Goal: Transaction & Acquisition: Obtain resource

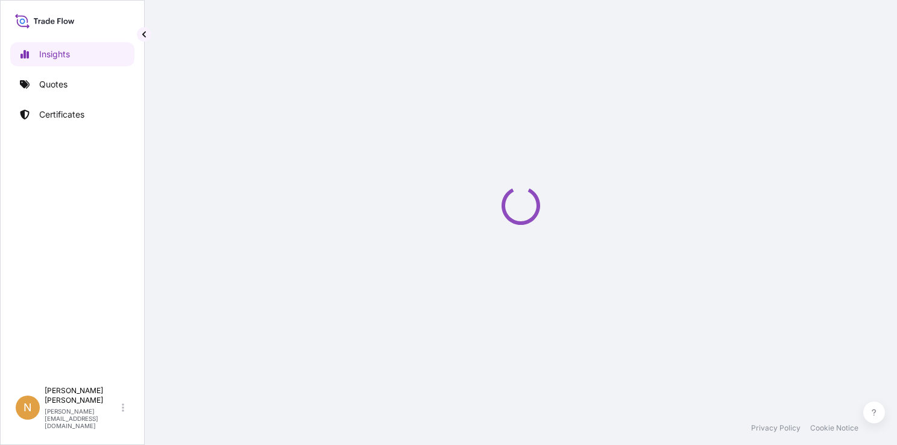
select select "2025"
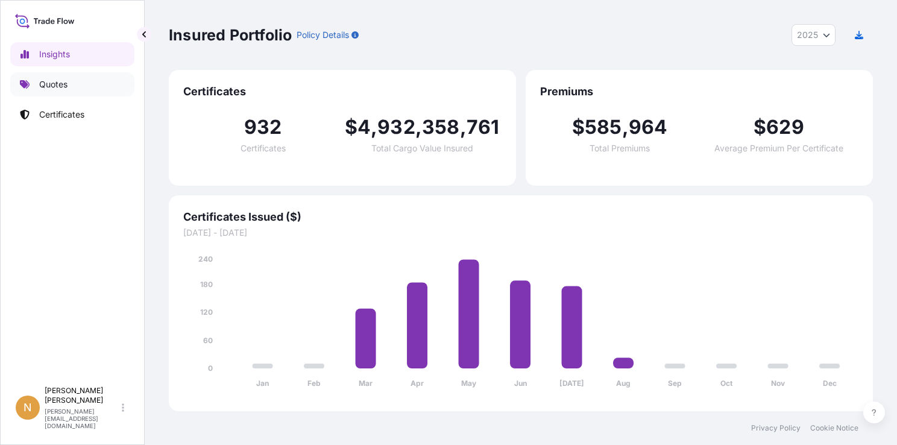
click at [59, 86] on p "Quotes" at bounding box center [53, 84] width 28 height 12
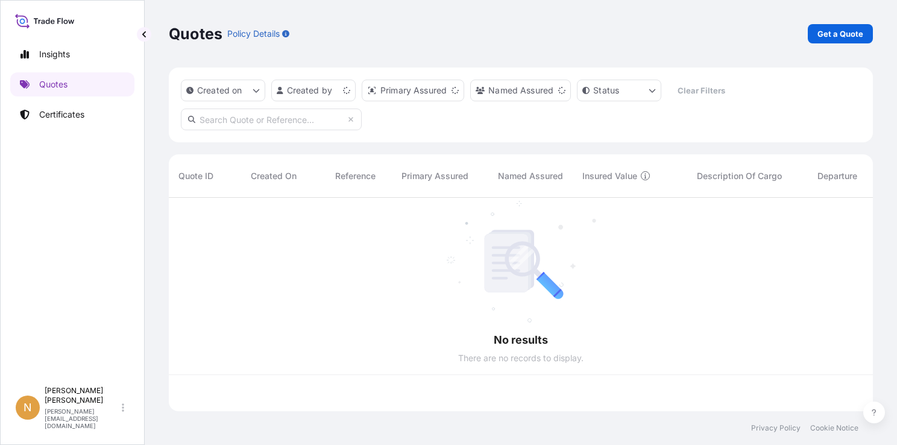
scroll to position [211, 695]
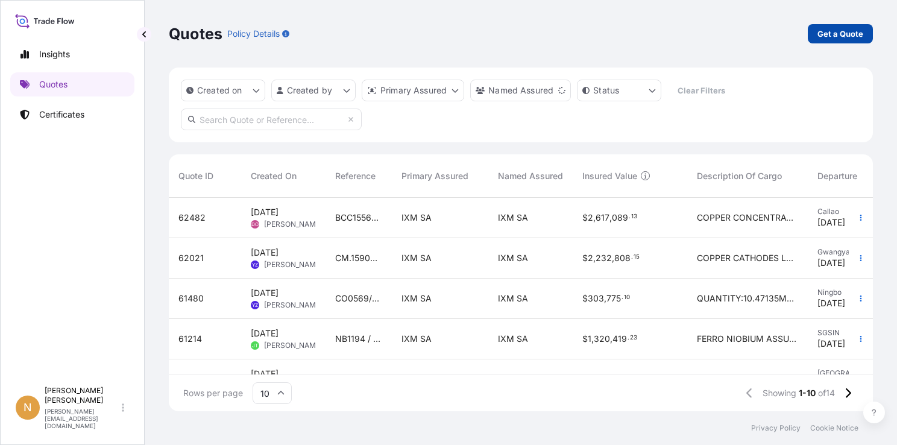
click at [847, 36] on p "Get a Quote" at bounding box center [841, 34] width 46 height 12
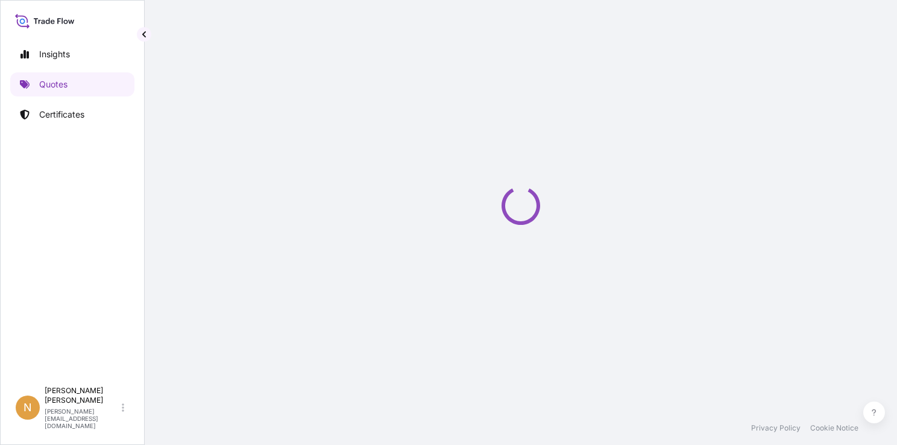
select select "Sea"
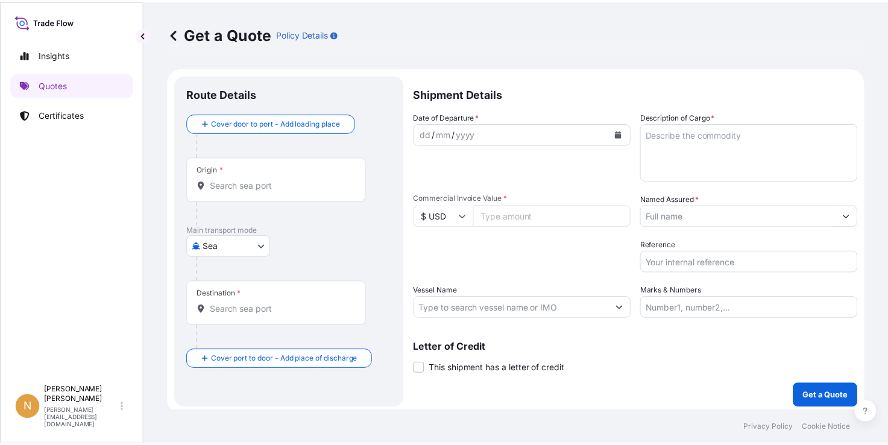
scroll to position [3, 0]
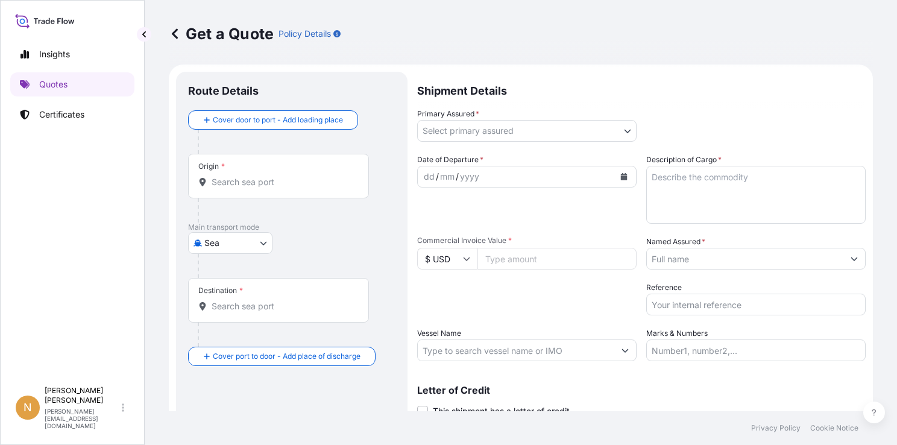
click at [267, 183] on input "Origin *" at bounding box center [283, 182] width 142 height 12
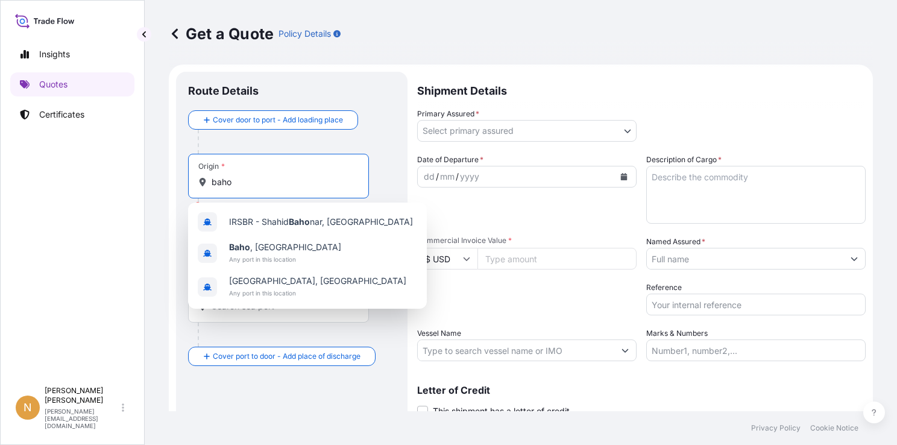
click at [248, 185] on input "baho" at bounding box center [283, 182] width 142 height 12
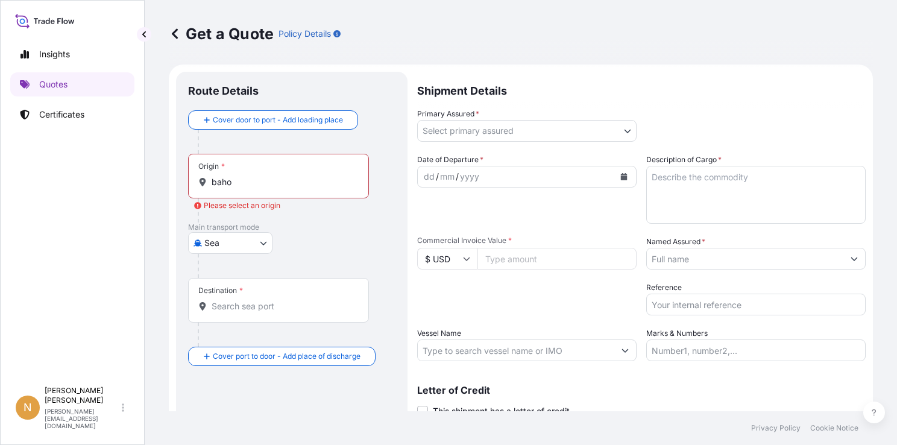
click at [244, 186] on input "baho" at bounding box center [283, 182] width 142 height 12
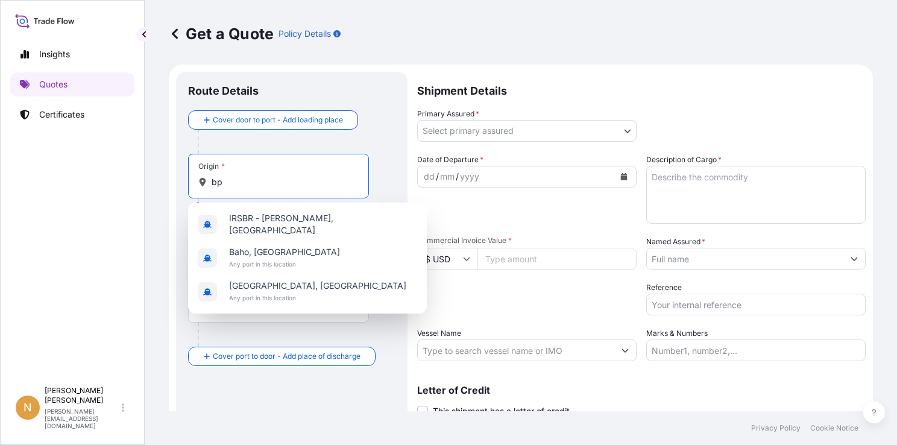
type input "b"
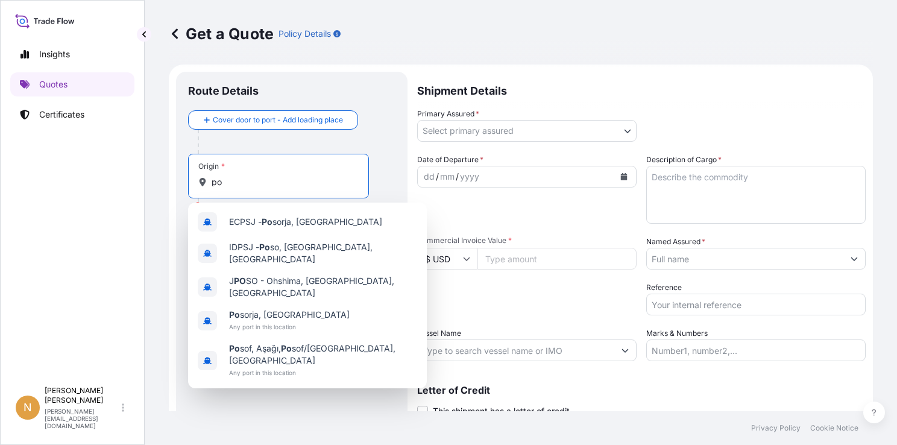
type input "p"
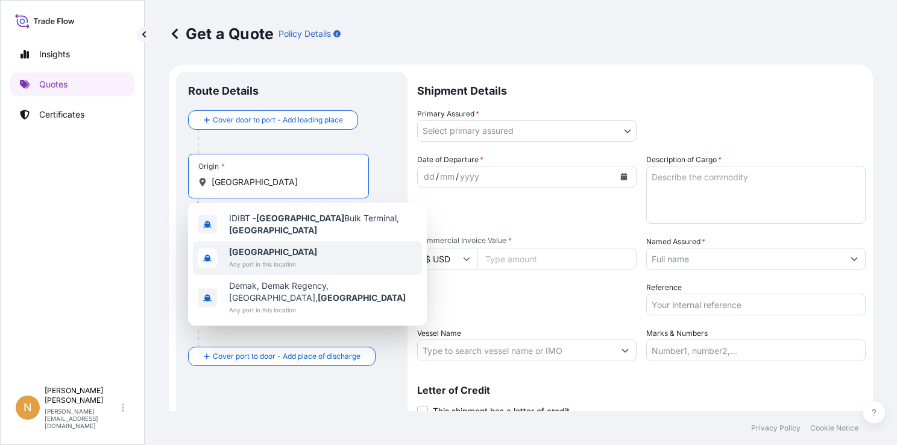
click at [308, 253] on div "[GEOGRAPHIC_DATA] Any port in this location" at bounding box center [307, 258] width 229 height 34
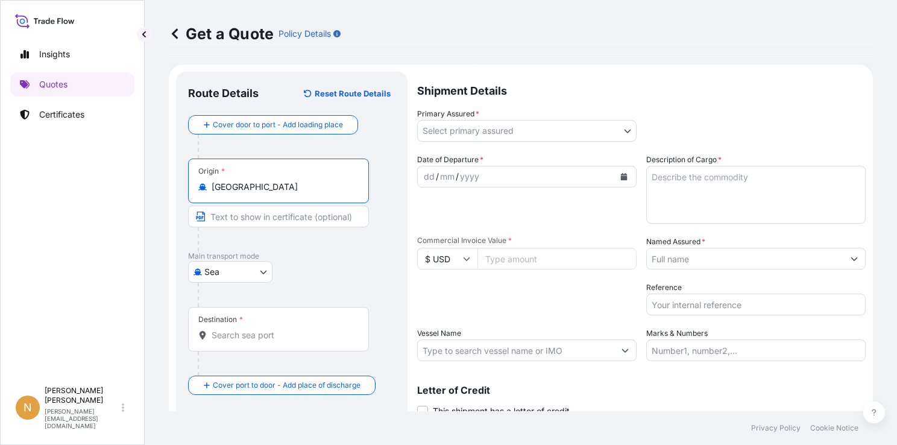
type input "[GEOGRAPHIC_DATA]"
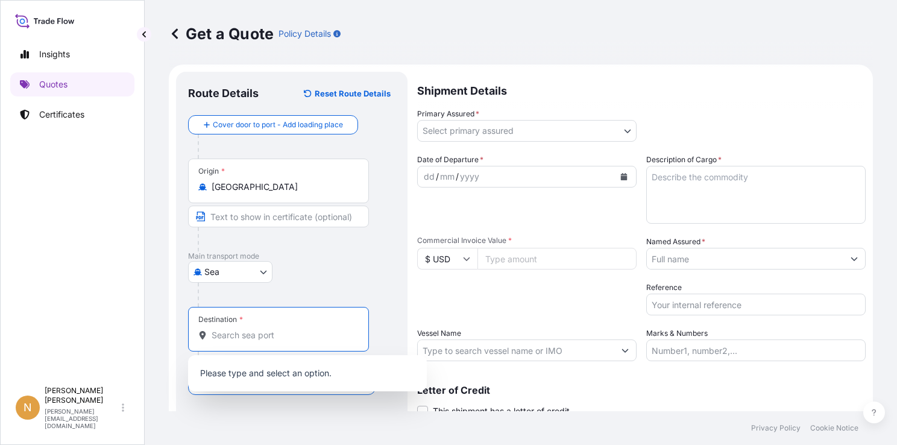
click at [257, 337] on input "Destination *" at bounding box center [283, 335] width 142 height 12
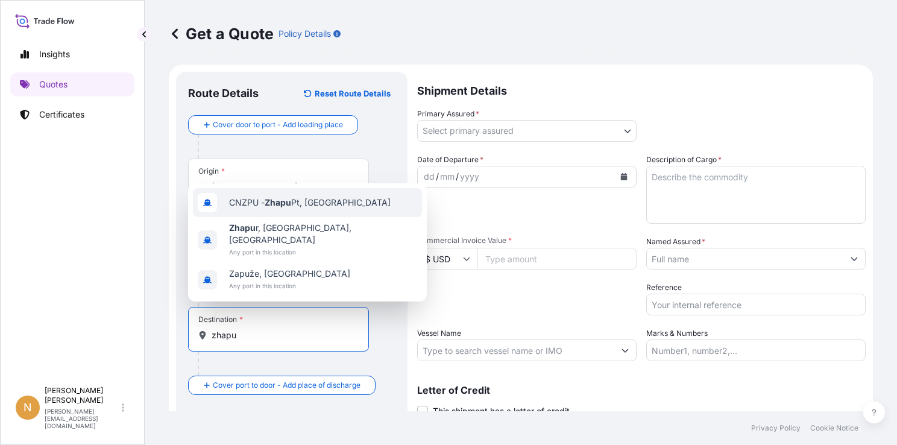
click at [340, 210] on div "CNZPU - Zhapu Pt, [GEOGRAPHIC_DATA]" at bounding box center [307, 202] width 229 height 29
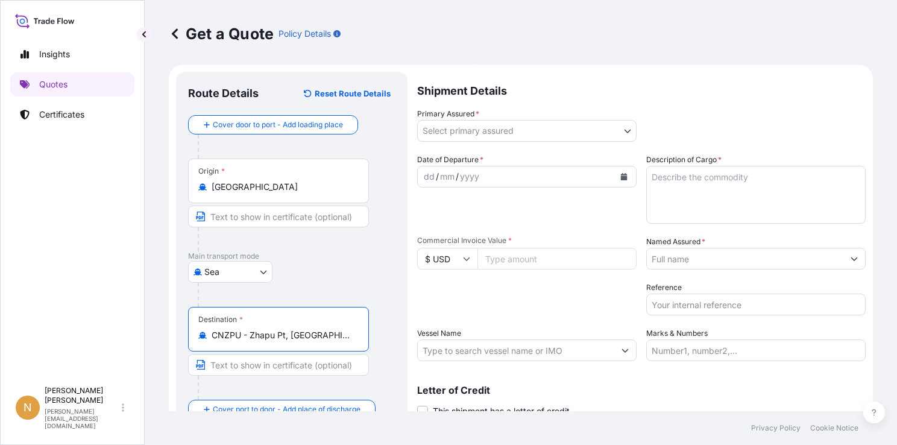
type input "CNZPU - Zhapu Pt, [GEOGRAPHIC_DATA]"
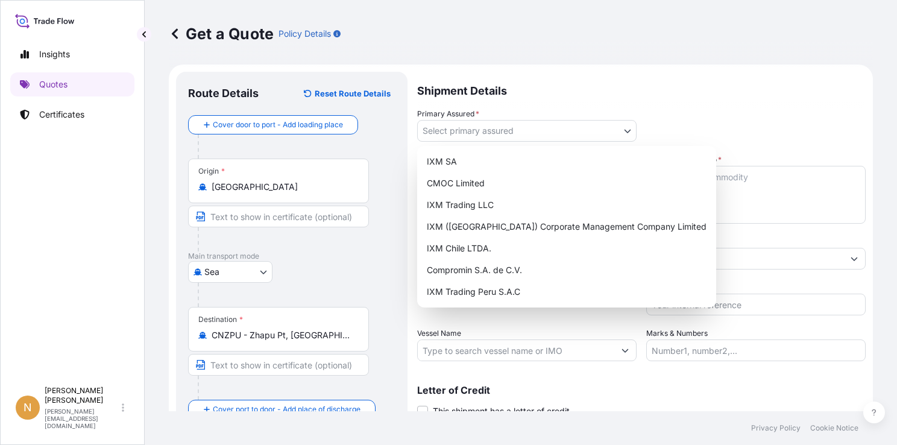
click at [499, 128] on body "Insights Quotes Certificates N [PERSON_NAME] [PERSON_NAME][EMAIL_ADDRESS][DOMAI…" at bounding box center [448, 222] width 897 height 445
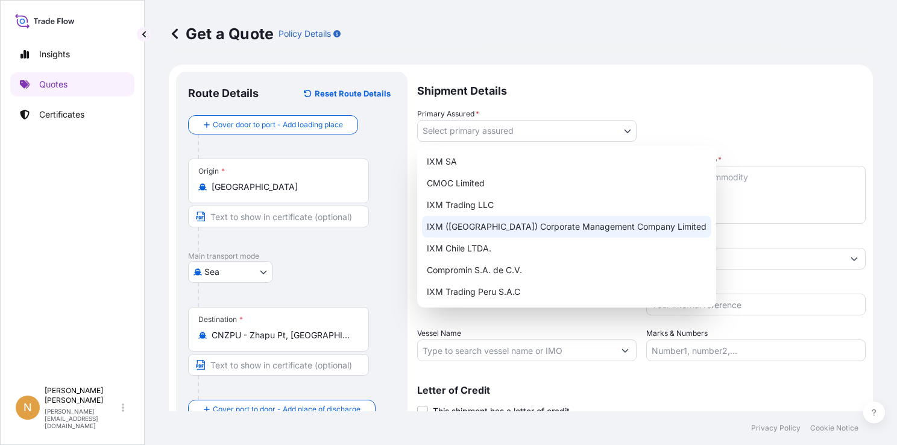
click at [555, 225] on div "IXM ([GEOGRAPHIC_DATA]) Corporate Management Company Limited" at bounding box center [566, 227] width 289 height 22
select select "31850"
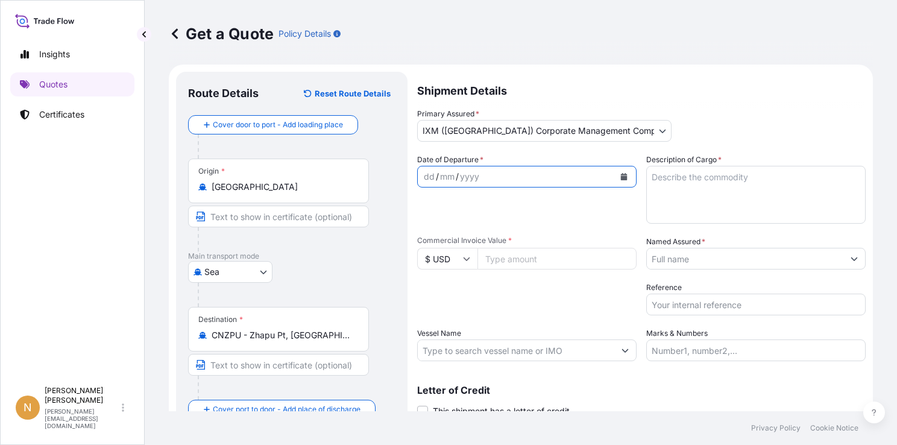
click at [621, 176] on icon "Calendar" at bounding box center [624, 176] width 7 height 7
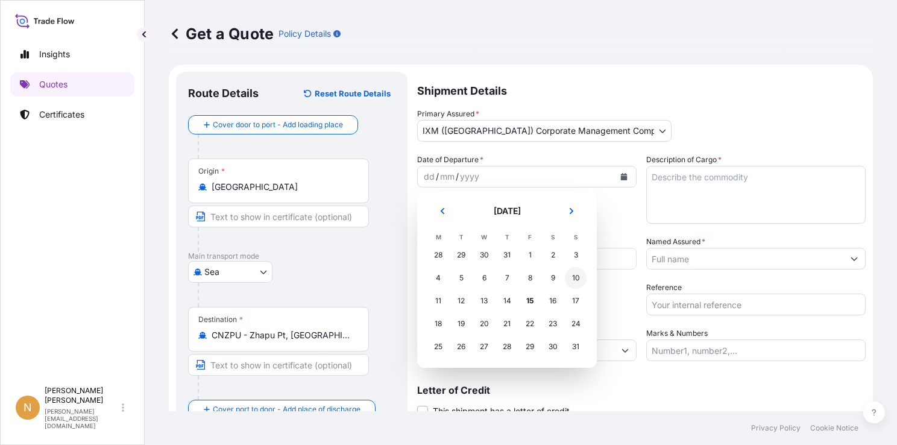
click at [575, 276] on div "10" at bounding box center [576, 278] width 22 height 22
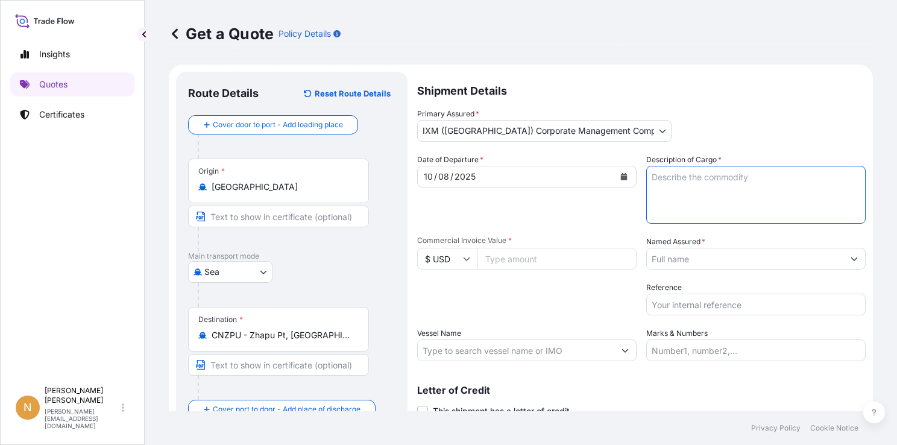
drag, startPoint x: 723, startPoint y: 189, endPoint x: 620, endPoint y: 358, distance: 197.9
click at [723, 189] on textarea "Description of Cargo *" at bounding box center [757, 195] width 220 height 58
click at [695, 185] on textarea "Description of Cargo *" at bounding box center [757, 195] width 220 height 58
paste textarea "MIXED HYDROXIDE PRECIPITATE (MHP)"
type textarea "MIXED HYDROXIDE PRECIPITATE (MHP)"
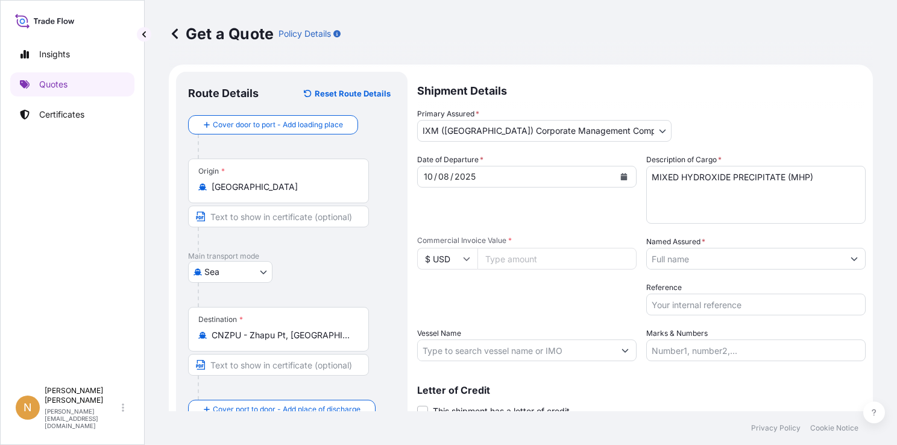
drag, startPoint x: 530, startPoint y: 257, endPoint x: 539, endPoint y: 261, distance: 10.0
click at [531, 256] on input "Commercial Invoice Value *" at bounding box center [557, 259] width 159 height 22
type input "5240964.99"
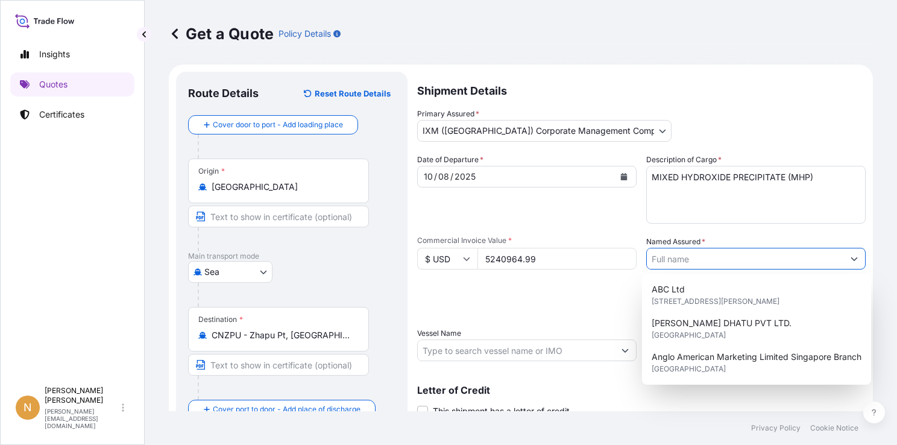
click at [683, 261] on input "Named Assured *" at bounding box center [745, 259] width 197 height 22
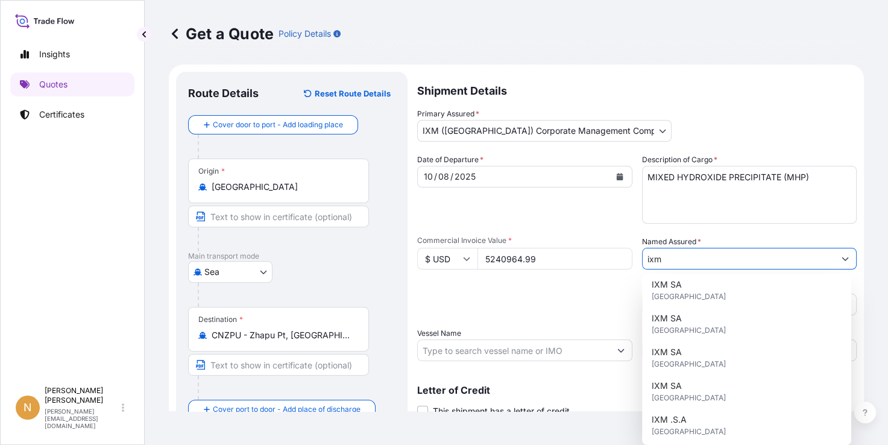
scroll to position [0, 0]
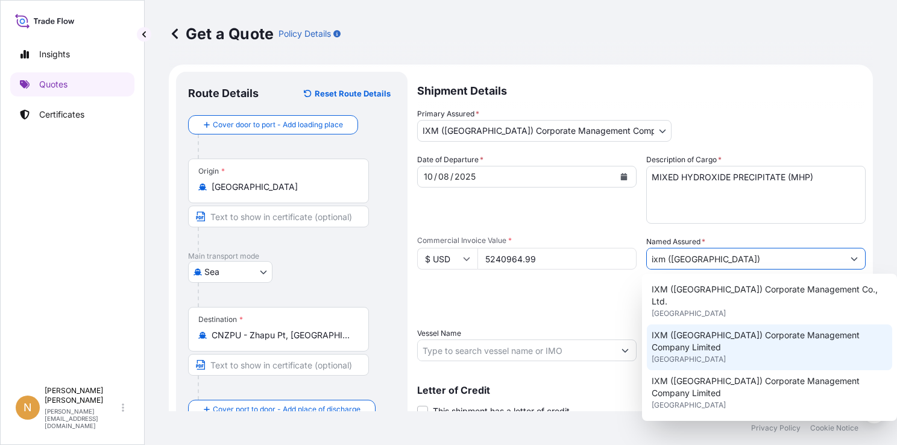
click at [724, 334] on div "IXM ([GEOGRAPHIC_DATA]) Corporate Management Company Limited [GEOGRAPHIC_DATA]" at bounding box center [769, 347] width 245 height 46
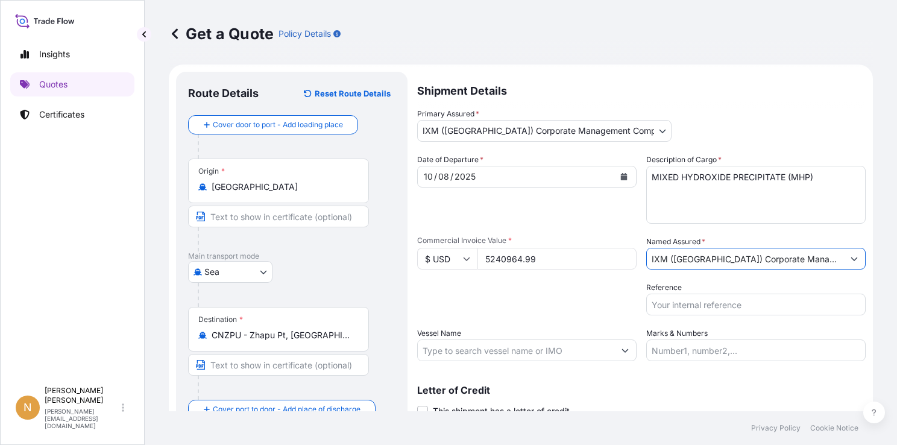
type input "IXM ([GEOGRAPHIC_DATA]) Corporate Management Company Limited"
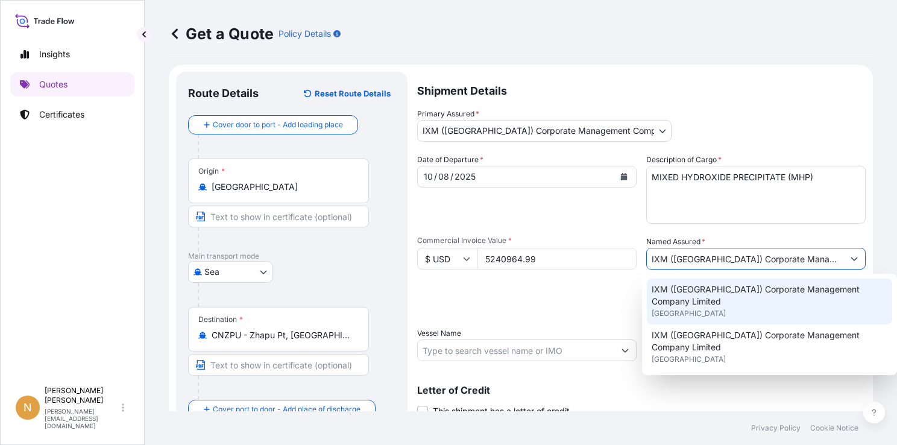
click at [673, 308] on span "[GEOGRAPHIC_DATA]" at bounding box center [689, 314] width 74 height 12
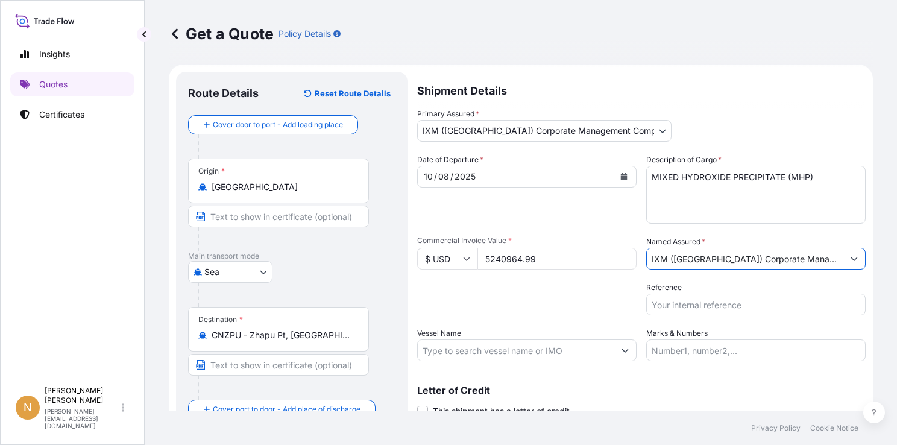
click at [666, 300] on input "Reference" at bounding box center [757, 305] width 220 height 22
type input "BHD2507116-4"
click at [491, 351] on input "Vessel Name" at bounding box center [516, 351] width 197 height 22
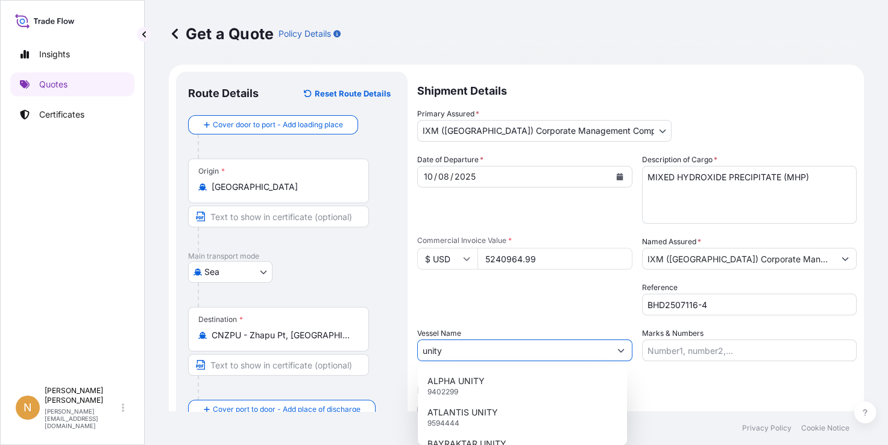
scroll to position [49, 0]
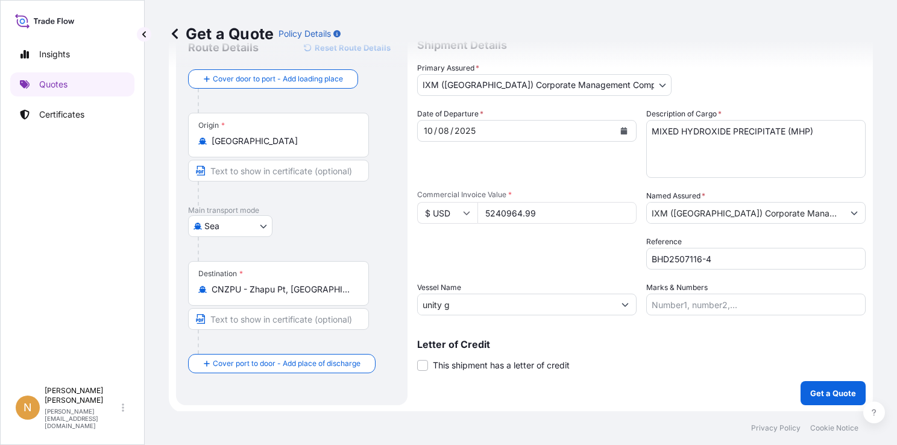
click at [457, 302] on input "unity g" at bounding box center [516, 305] width 197 height 22
drag, startPoint x: 473, startPoint y: 303, endPoint x: 418, endPoint y: 300, distance: 54.9
click at [418, 300] on input "unity g" at bounding box center [516, 305] width 197 height 22
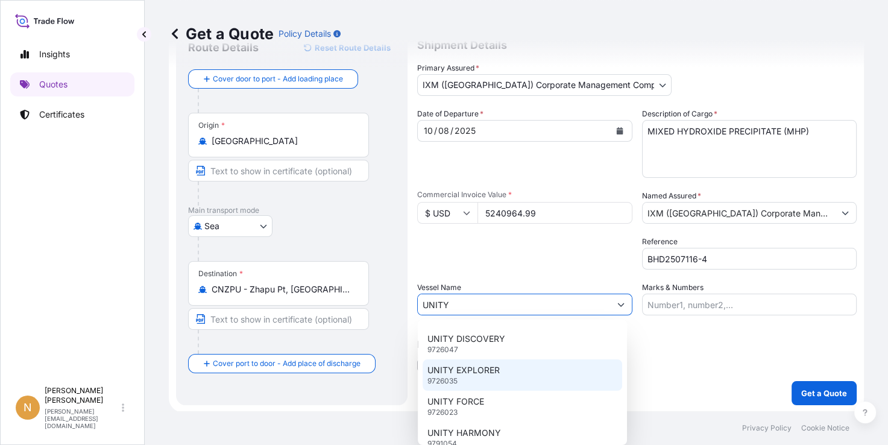
scroll to position [694, 0]
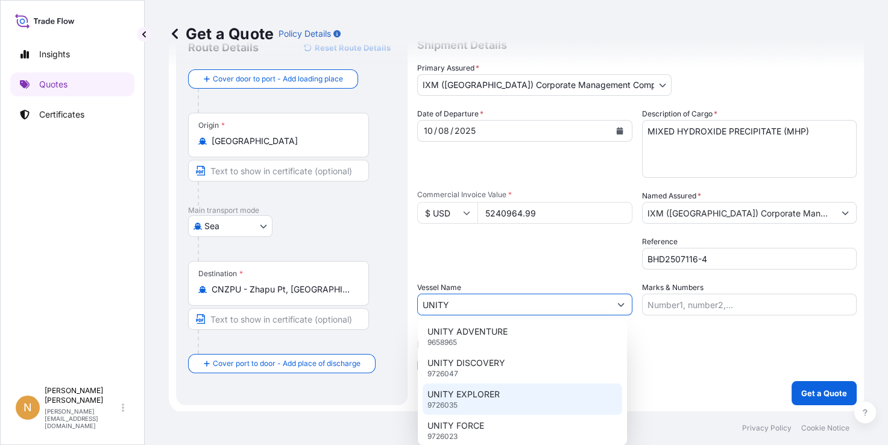
click at [622, 440] on div "ALPHA UNITY 9402299 ATLANTIS UNITY 9594444 BAYRAKTAR UNITY 9452517 [PERSON_NAME…" at bounding box center [522, 382] width 209 height 125
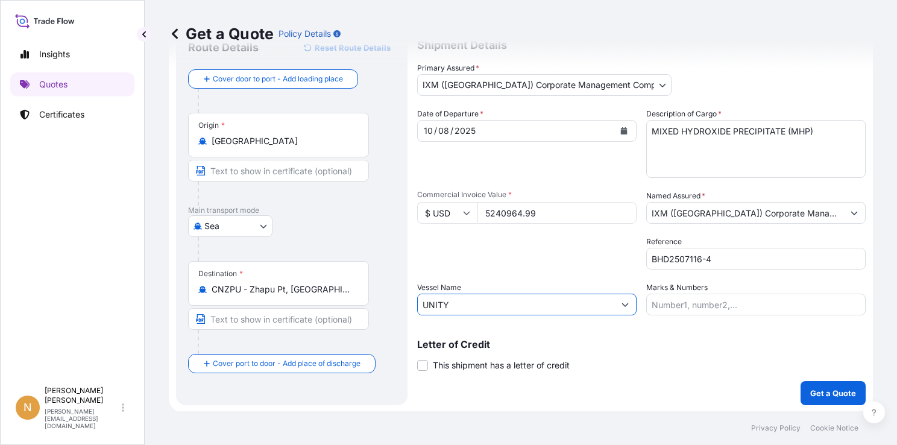
click at [514, 306] on input "UNITY" at bounding box center [516, 305] width 197 height 22
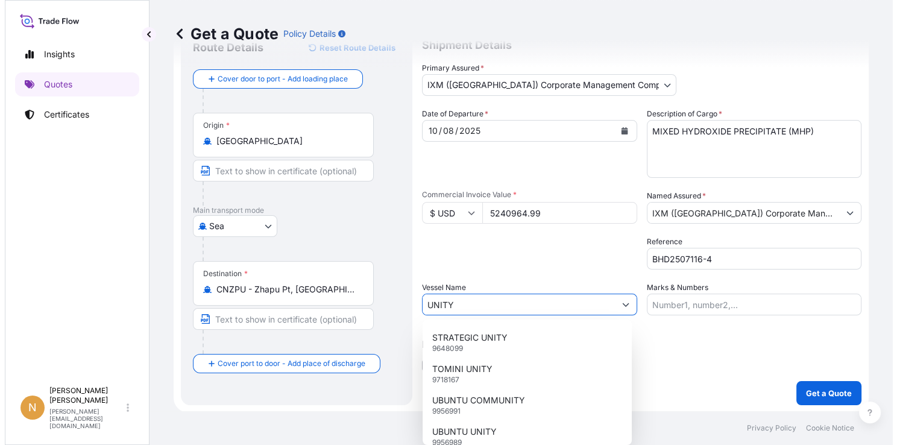
scroll to position [564, 0]
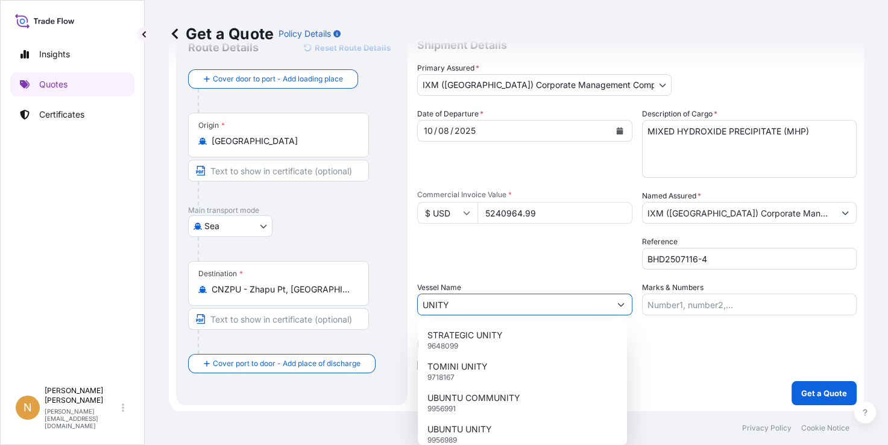
drag, startPoint x: 891, startPoint y: 341, endPoint x: 893, endPoint y: 406, distance: 64.6
click at [888, 405] on html "Insights Quotes Certificates N [PERSON_NAME] [PERSON_NAME][EMAIL_ADDRESS][DOMAI…" at bounding box center [444, 222] width 888 height 445
click at [700, 359] on div "Letter of Credit This shipment has a letter of credit Letter of credit * Letter…" at bounding box center [637, 356] width 440 height 32
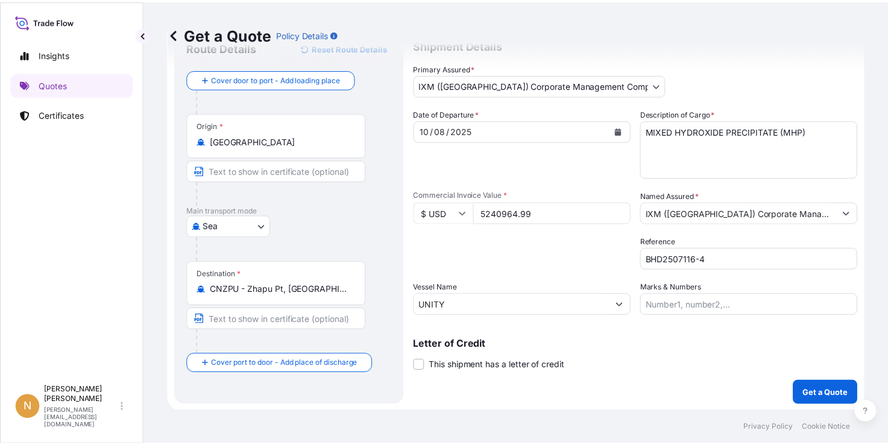
scroll to position [49, 0]
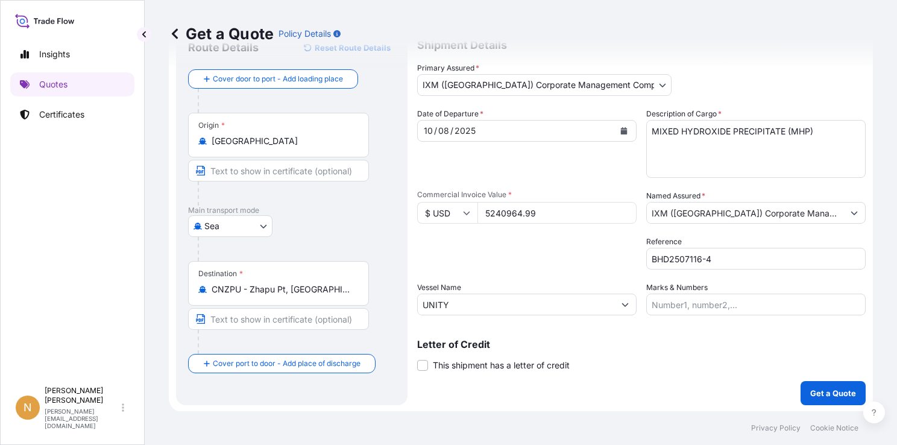
click at [547, 302] on input "UNITY" at bounding box center [516, 305] width 197 height 22
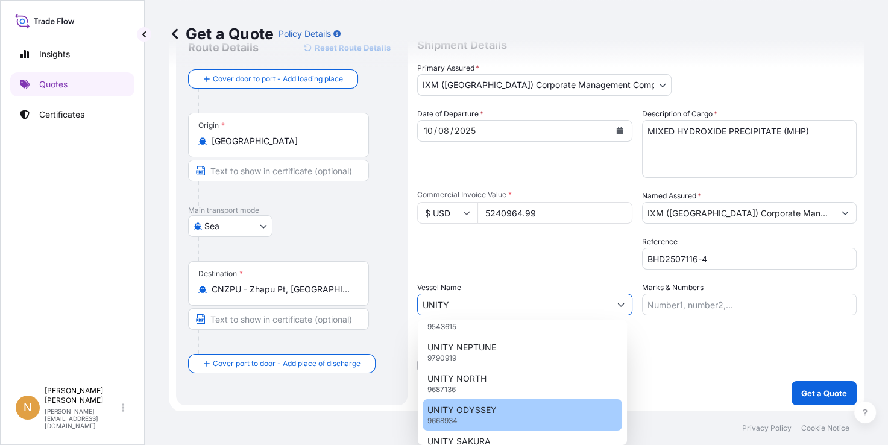
scroll to position [950, 0]
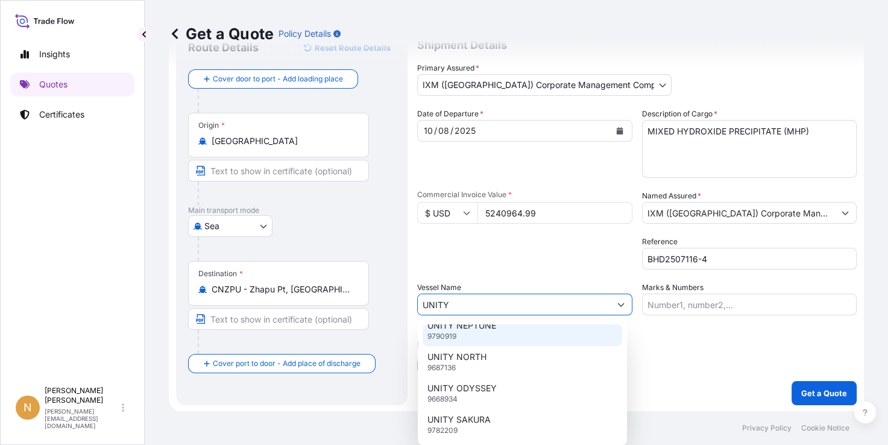
click at [464, 300] on input "UNITY" at bounding box center [514, 305] width 192 height 22
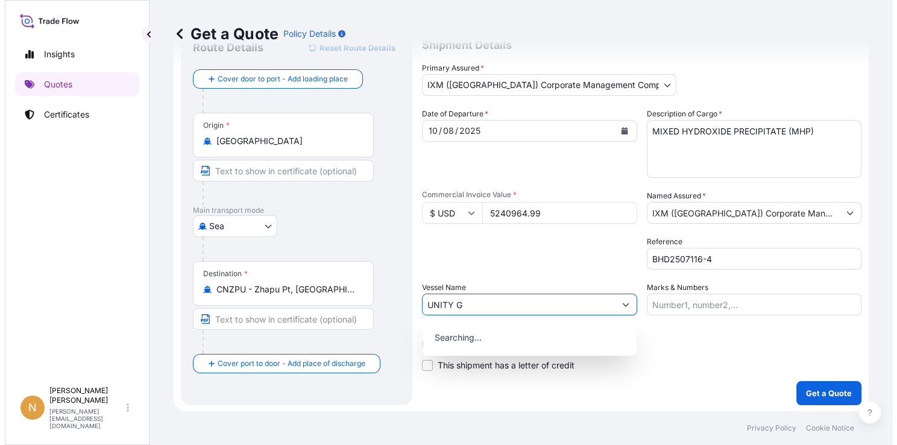
scroll to position [0, 0]
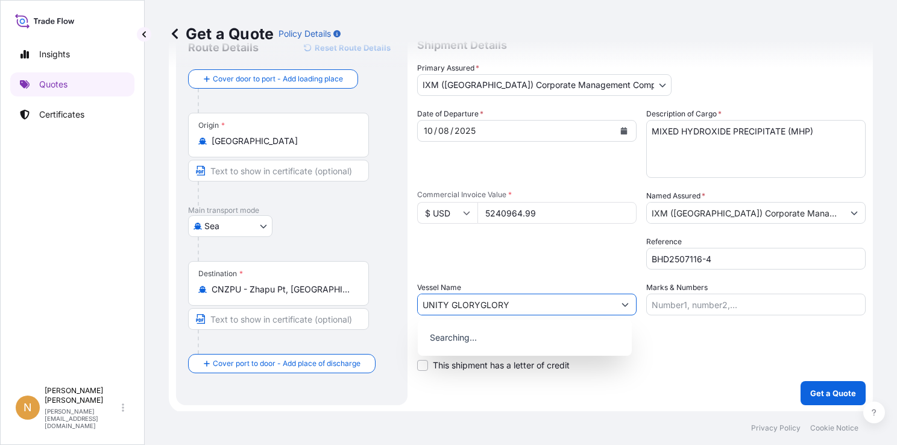
click at [515, 305] on input "UNITY GLORYGLORY" at bounding box center [516, 305] width 197 height 22
type input "UNITY GLORY"
click at [509, 276] on div "Date of Departure * [DATE] Cargo Category * Metals of every type and descriptio…" at bounding box center [641, 211] width 449 height 207
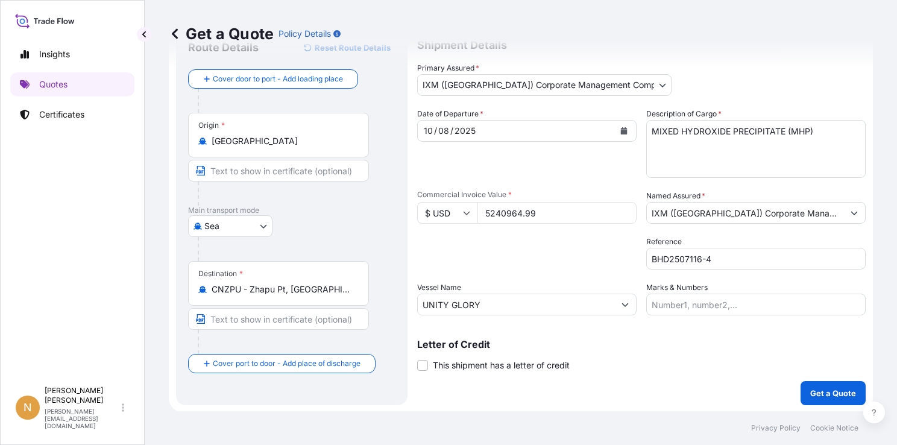
click at [738, 211] on input "IXM ([GEOGRAPHIC_DATA]) Corporate Management Company Limited" at bounding box center [745, 213] width 197 height 22
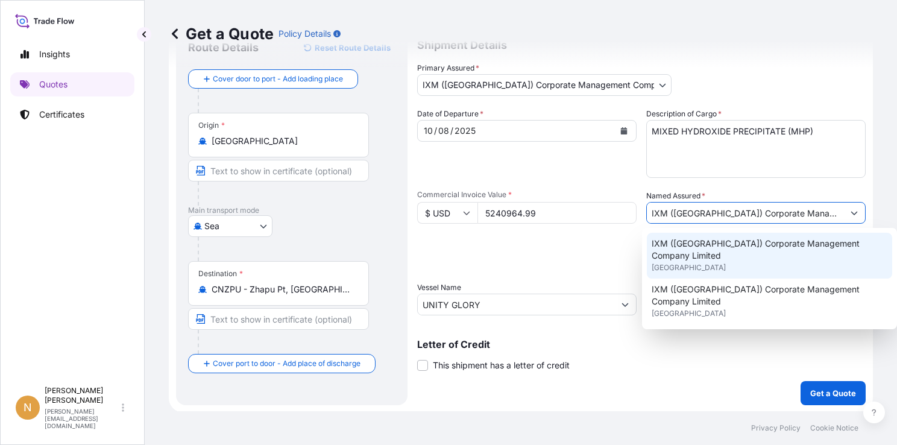
click at [742, 244] on span "IXM ([GEOGRAPHIC_DATA]) Corporate Management Company Limited" at bounding box center [770, 250] width 236 height 24
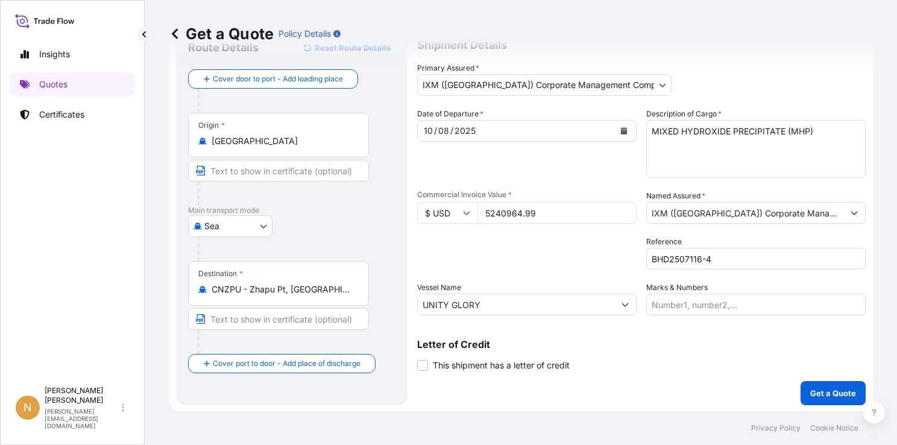
click at [621, 129] on icon "Calendar" at bounding box center [624, 130] width 7 height 7
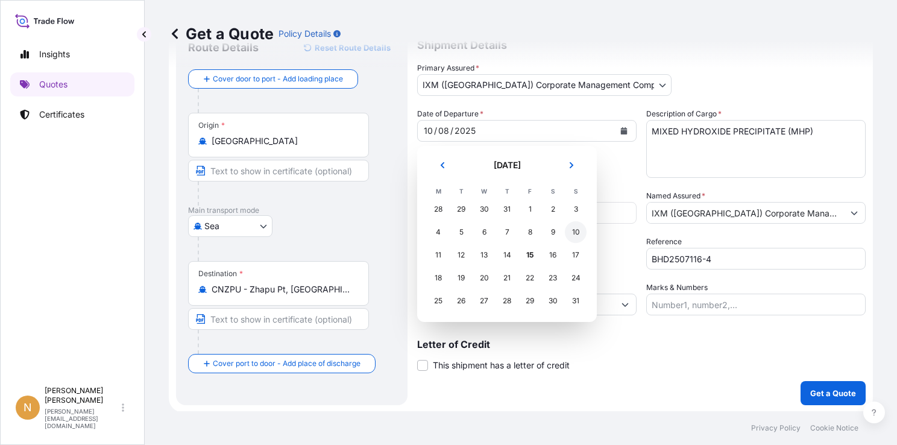
click at [578, 233] on div "10" at bounding box center [576, 232] width 22 height 22
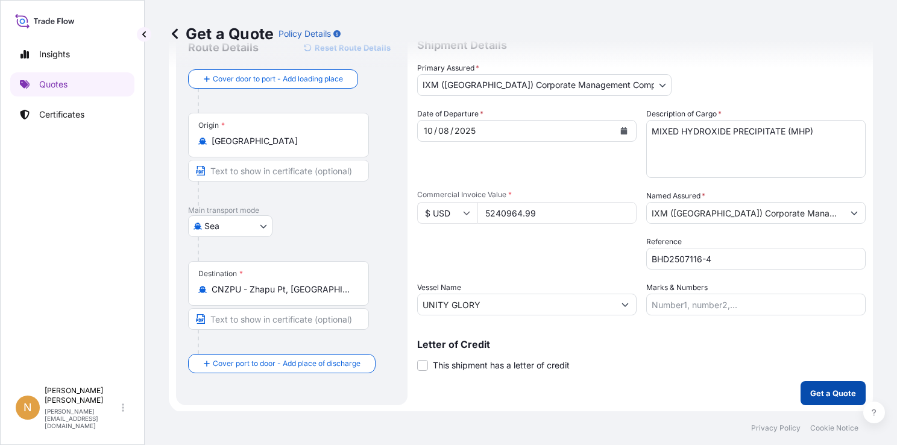
click at [811, 391] on p "Get a Quote" at bounding box center [834, 393] width 46 height 12
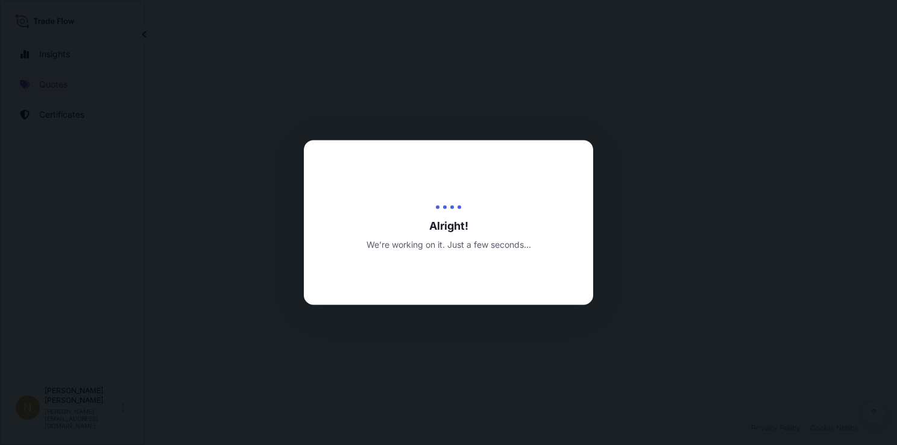
select select "Sea"
select select "31850"
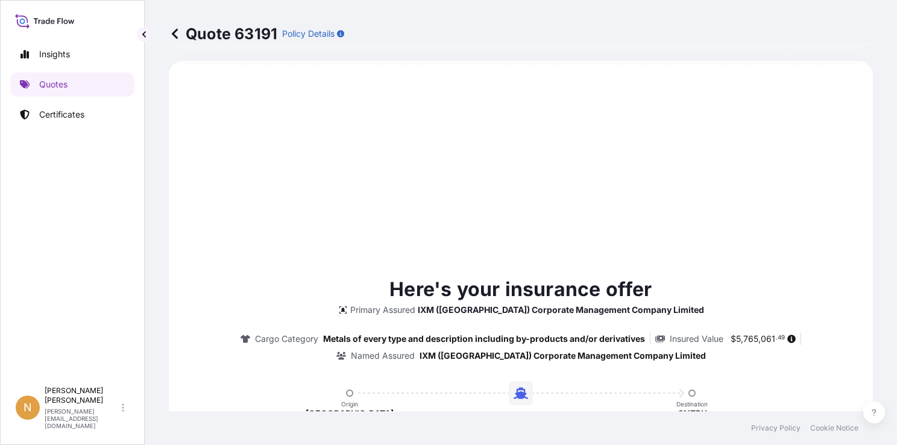
scroll to position [654, 0]
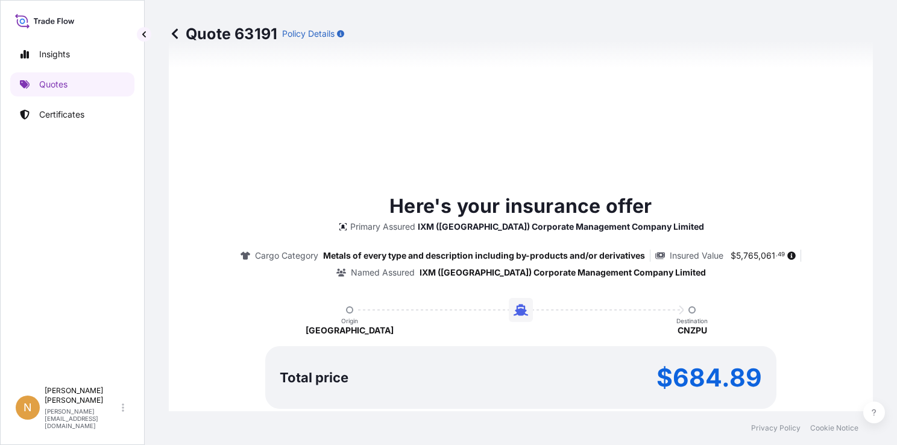
type input "[DATE]"
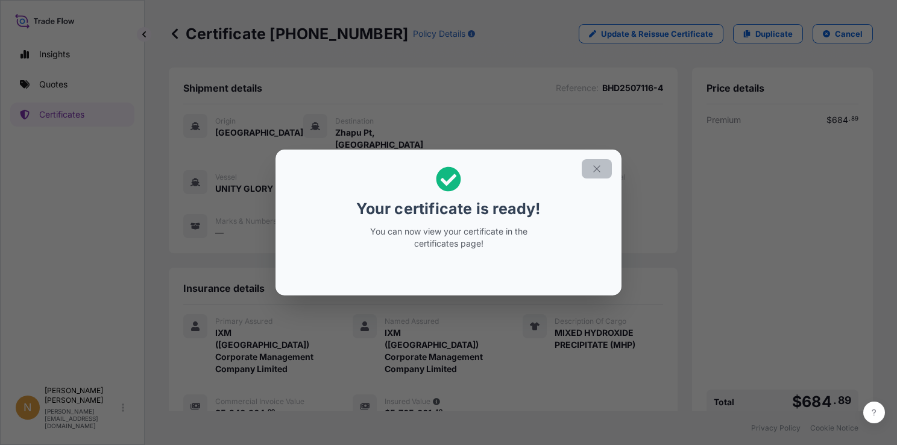
click at [598, 168] on icon "button" at bounding box center [597, 168] width 11 height 11
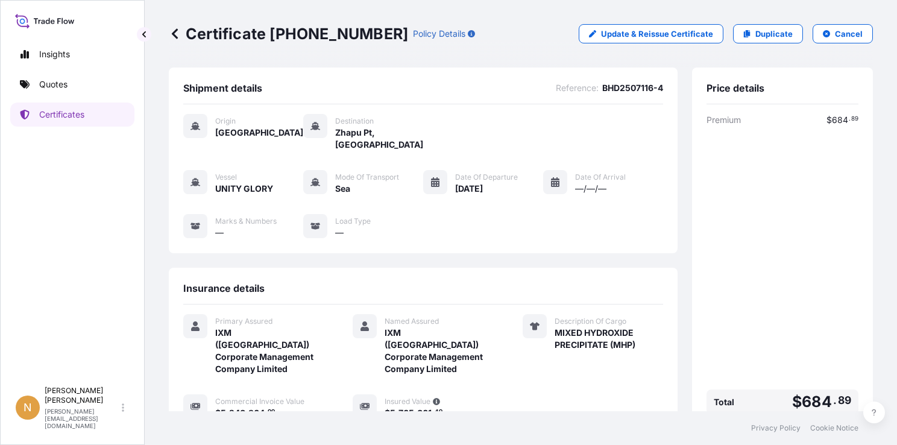
scroll to position [121, 0]
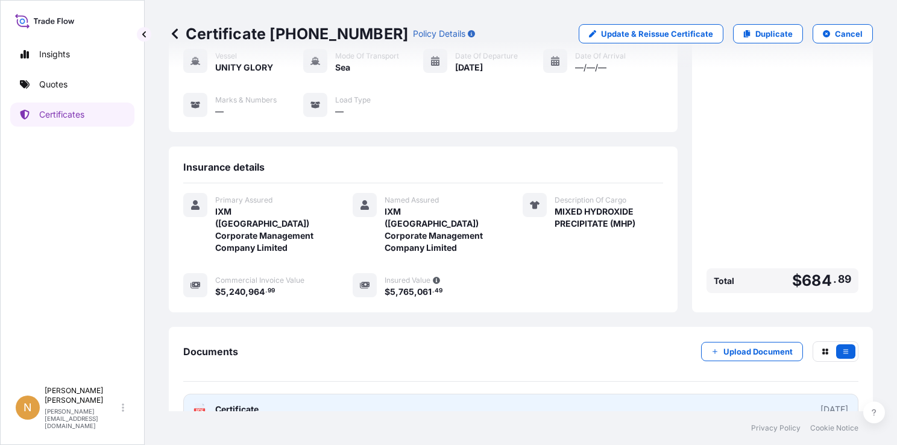
click at [700, 394] on link "PDF Certificate [DATE]" at bounding box center [520, 409] width 675 height 31
